Goal: Task Accomplishment & Management: Complete application form

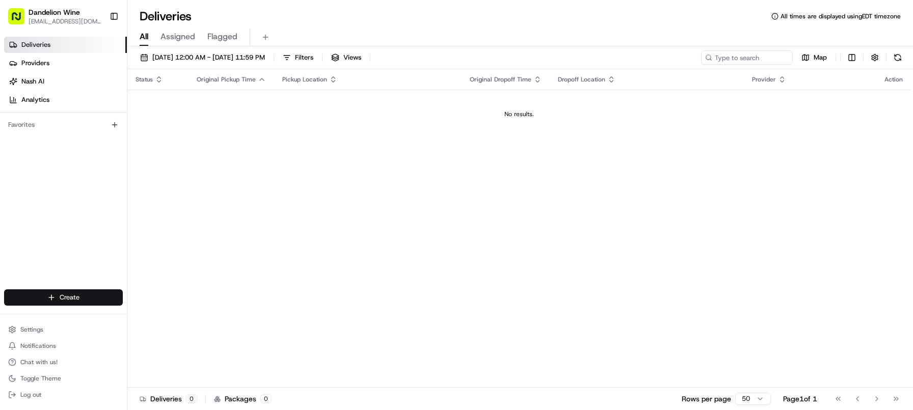
click at [66, 300] on html "Dandelion Wine [EMAIL_ADDRESS][DOMAIN_NAME] Toggle Sidebar Deliveries Providers…" at bounding box center [456, 205] width 913 height 410
click at [170, 322] on link "Delivery" at bounding box center [184, 316] width 114 height 18
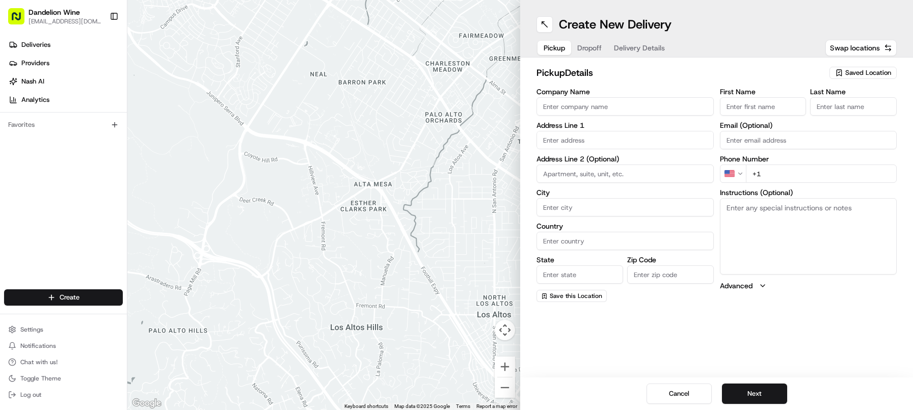
click at [855, 72] on span "Saved Location" at bounding box center [868, 72] width 46 height 9
click at [802, 112] on span "DANDELION WINE" at bounding box center [845, 110] width 125 height 9
type input "DANDELION WINE"
type input "[STREET_ADDRESS]"
type input "[GEOGRAPHIC_DATA]"
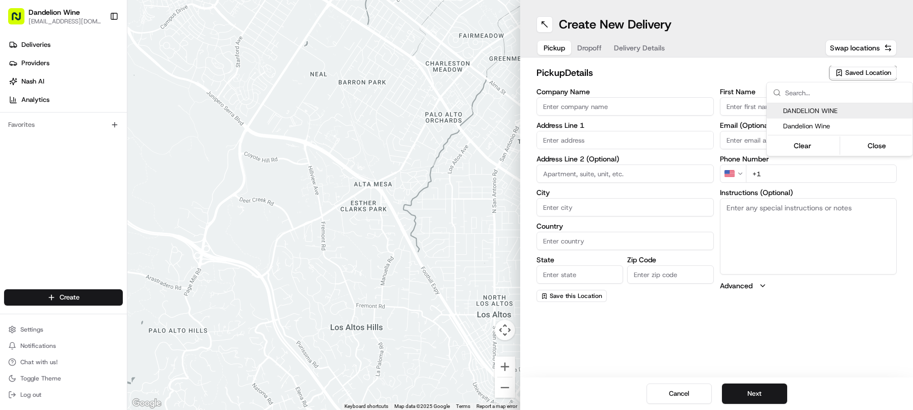
type input "US"
type input "NY"
type input "11222"
type input "[EMAIL_ADDRESS][DOMAIN_NAME]"
type input "[PHONE_NUMBER]"
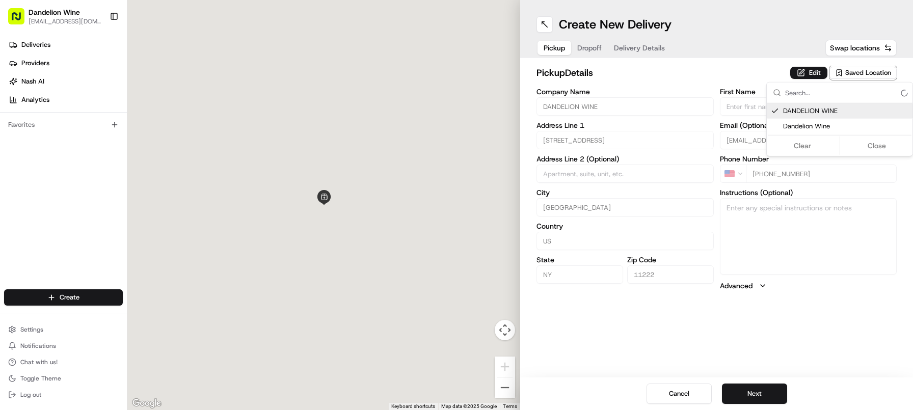
click at [802, 112] on span "DANDELION WINE" at bounding box center [845, 110] width 125 height 9
type input "+1"
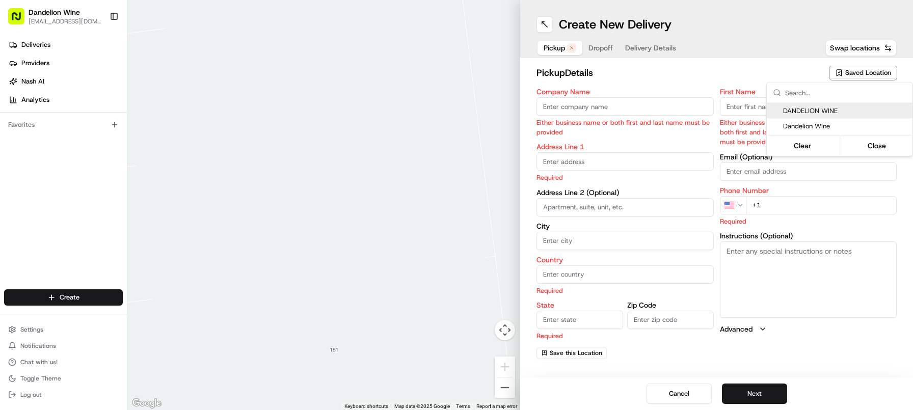
click at [798, 114] on span "DANDELION WINE" at bounding box center [845, 110] width 125 height 9
type input "DANDELION WINE"
type input "[STREET_ADDRESS]"
type input "[GEOGRAPHIC_DATA]"
type input "US"
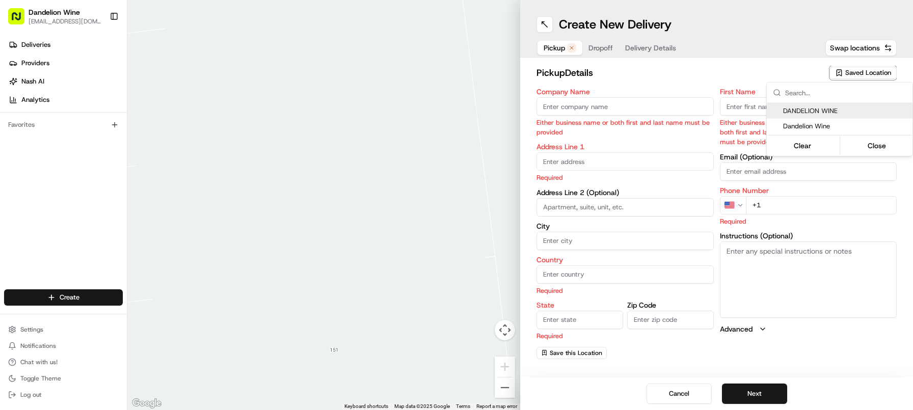
type input "NY"
type input "11222"
type input "[EMAIL_ADDRESS][DOMAIN_NAME]"
type input "[PHONE_NUMBER]"
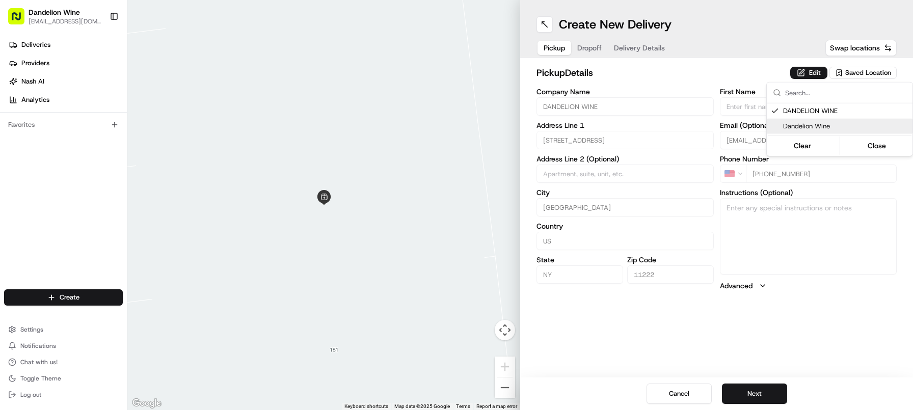
click at [763, 394] on html "Dandelion Wine [EMAIL_ADDRESS][DOMAIN_NAME] Toggle Sidebar Deliveries Providers…" at bounding box center [456, 205] width 913 height 410
click at [750, 393] on button "Next" at bounding box center [754, 394] width 65 height 20
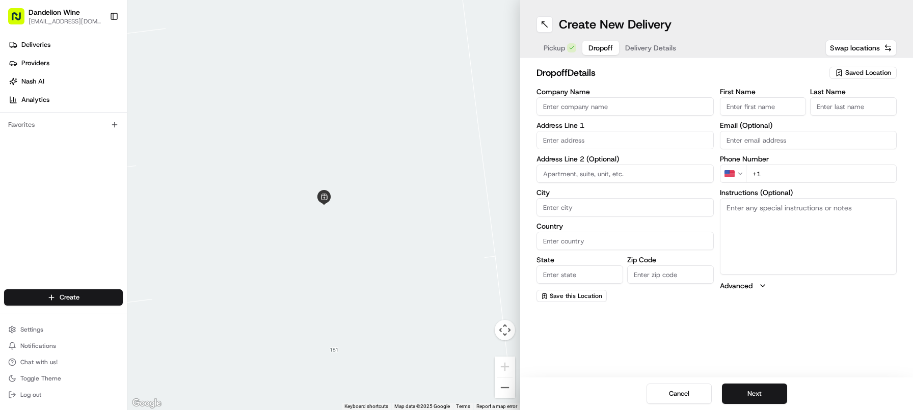
click at [733, 107] on input "First Name" at bounding box center [763, 106] width 87 height 18
type input "Caela"
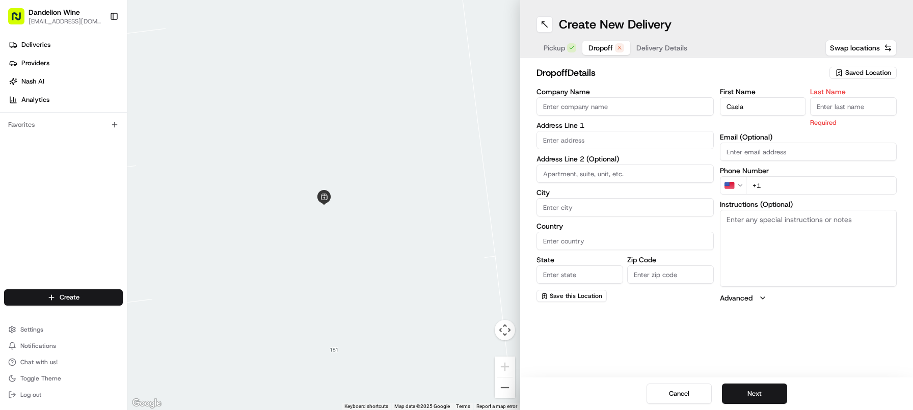
click at [842, 103] on input "Last Name" at bounding box center [853, 106] width 87 height 18
type input "[PERSON_NAME]"
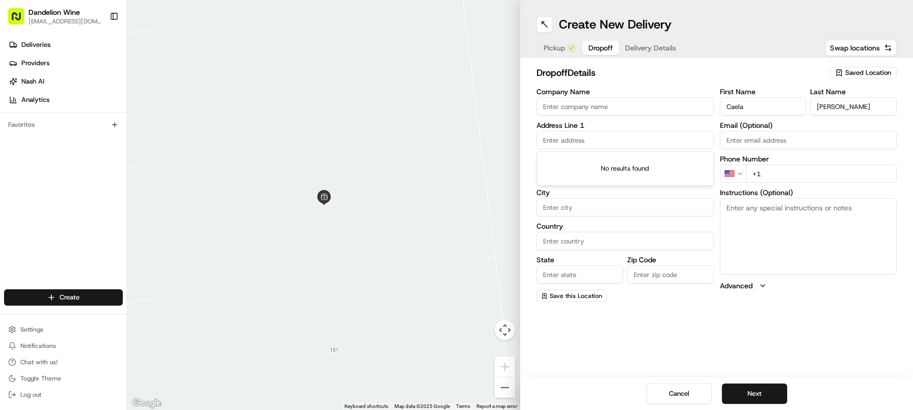
click at [671, 137] on input "text" at bounding box center [624, 140] width 177 height 18
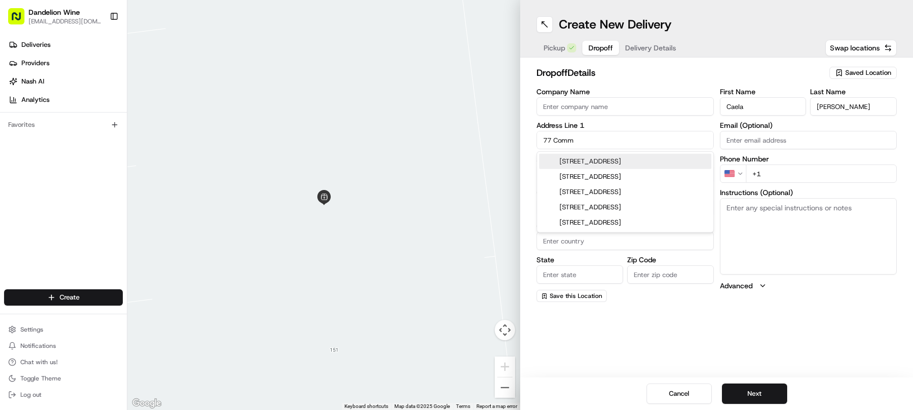
click at [679, 161] on div "[STREET_ADDRESS]" at bounding box center [625, 161] width 172 height 15
type input "[STREET_ADDRESS]"
type input "[GEOGRAPHIC_DATA]"
type input "NY"
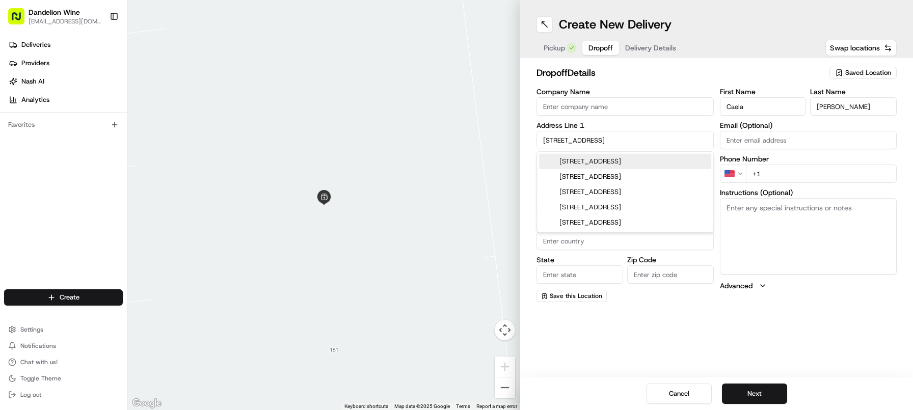
type input "11222"
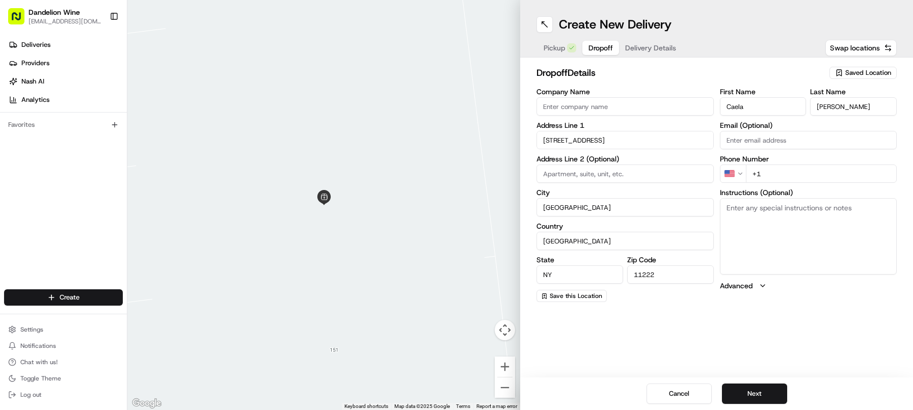
type input "[STREET_ADDRESS]"
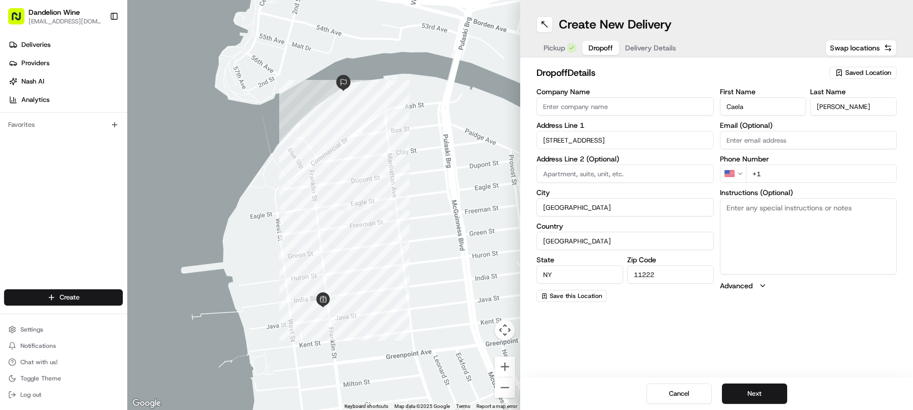
click at [615, 173] on input at bounding box center [624, 174] width 177 height 18
type input "APT 3403N"
click at [799, 168] on input "+1" at bounding box center [821, 174] width 151 height 18
click at [808, 168] on input "+1" at bounding box center [821, 174] width 151 height 18
click at [776, 172] on input "+1" at bounding box center [821, 174] width 151 height 18
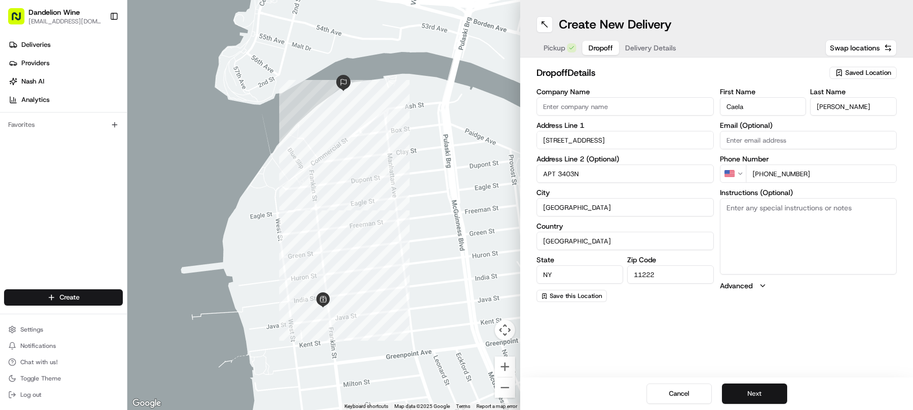
type input "[PHONE_NUMBER]"
click at [771, 394] on button "Next" at bounding box center [754, 394] width 65 height 20
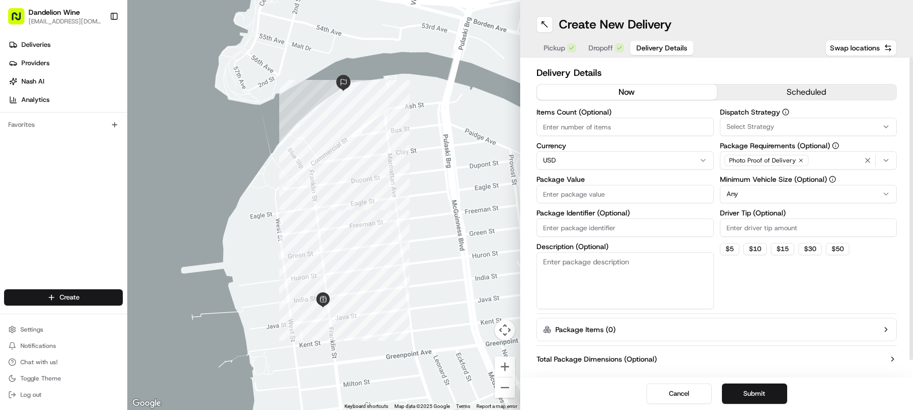
click at [633, 120] on input "Items Count (Optional)" at bounding box center [624, 127] width 177 height 18
type input "1"
click at [614, 273] on textarea "Description (Optional)" at bounding box center [624, 280] width 177 height 57
type textarea "1 bottle"
click at [598, 194] on input "Package Value" at bounding box center [624, 194] width 177 height 18
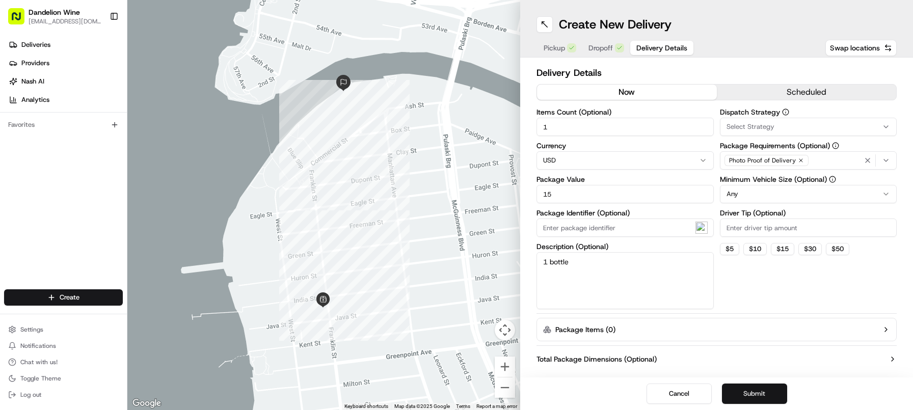
type input "15"
click at [757, 394] on button "Submit" at bounding box center [754, 394] width 65 height 20
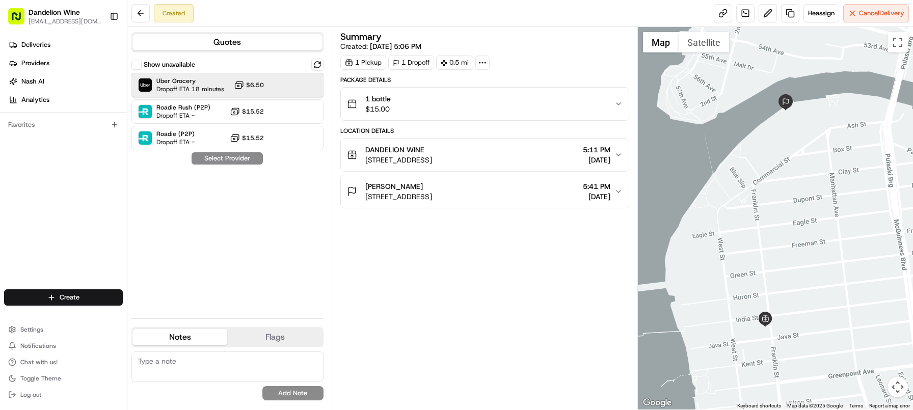
click at [226, 89] on div "Uber Grocery Dropoff ETA 18 minutes $6.50" at bounding box center [227, 85] width 192 height 24
click at [231, 159] on button "Assign Provider" at bounding box center [227, 158] width 72 height 12
